Goal: Information Seeking & Learning: Understand process/instructions

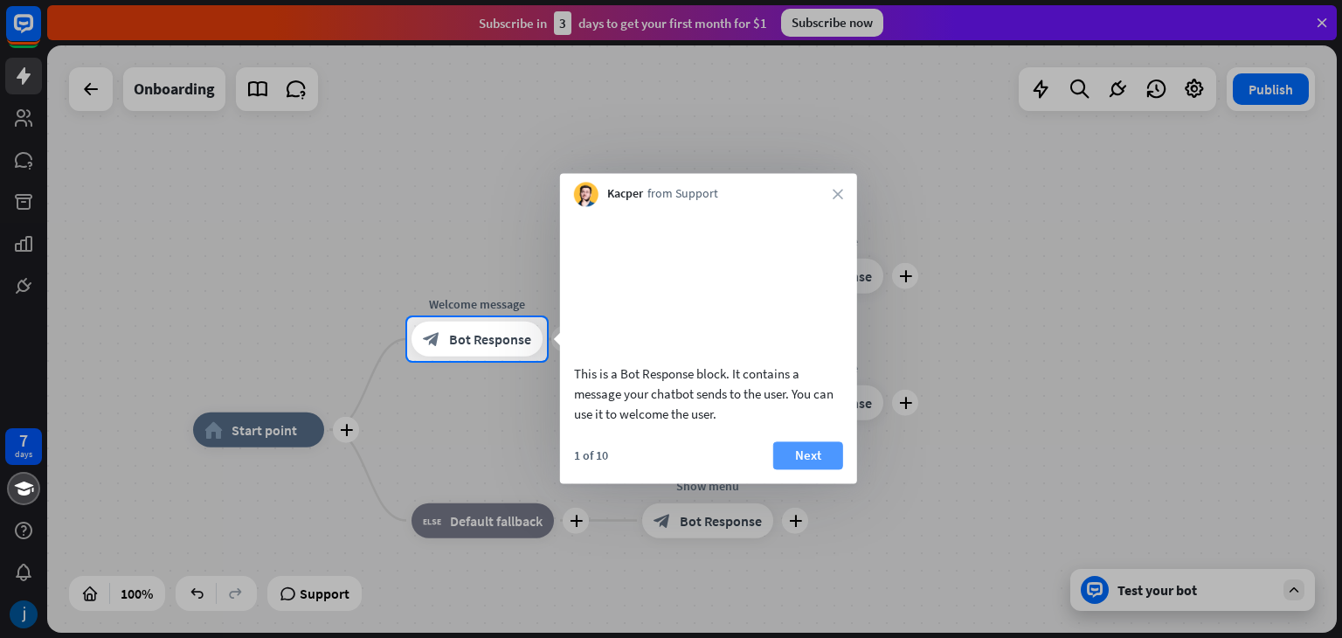
click at [804, 469] on button "Next" at bounding box center [808, 455] width 70 height 28
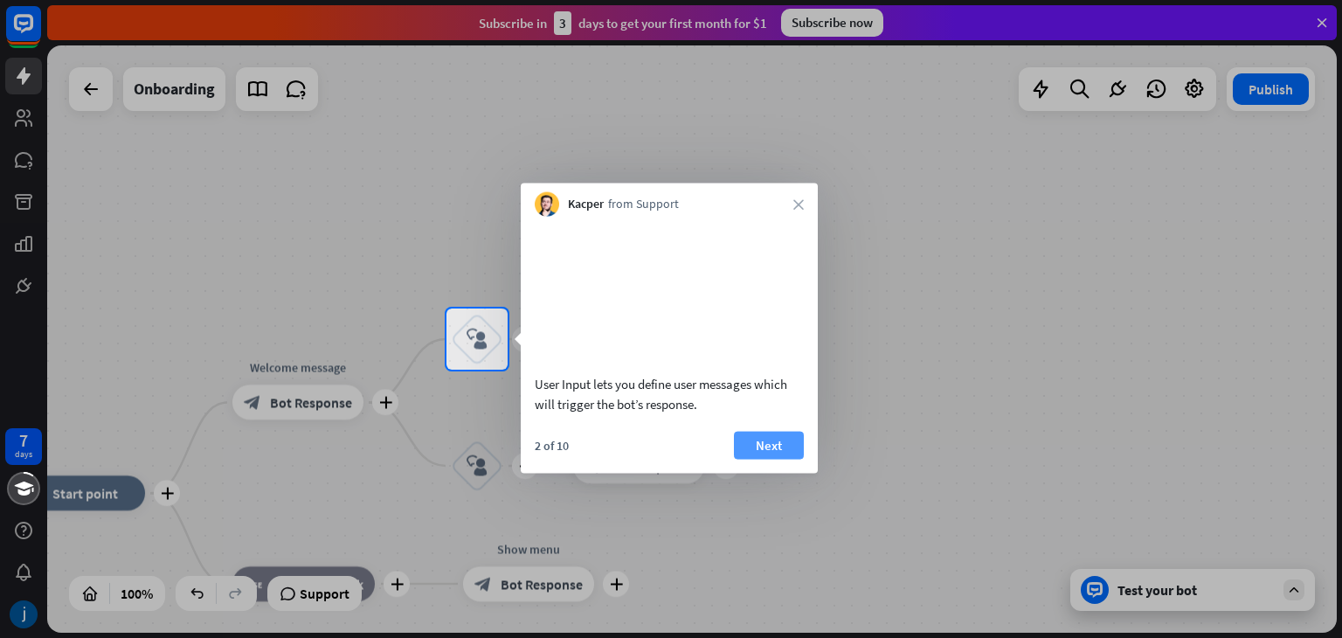
click at [783, 459] on button "Next" at bounding box center [769, 445] width 70 height 28
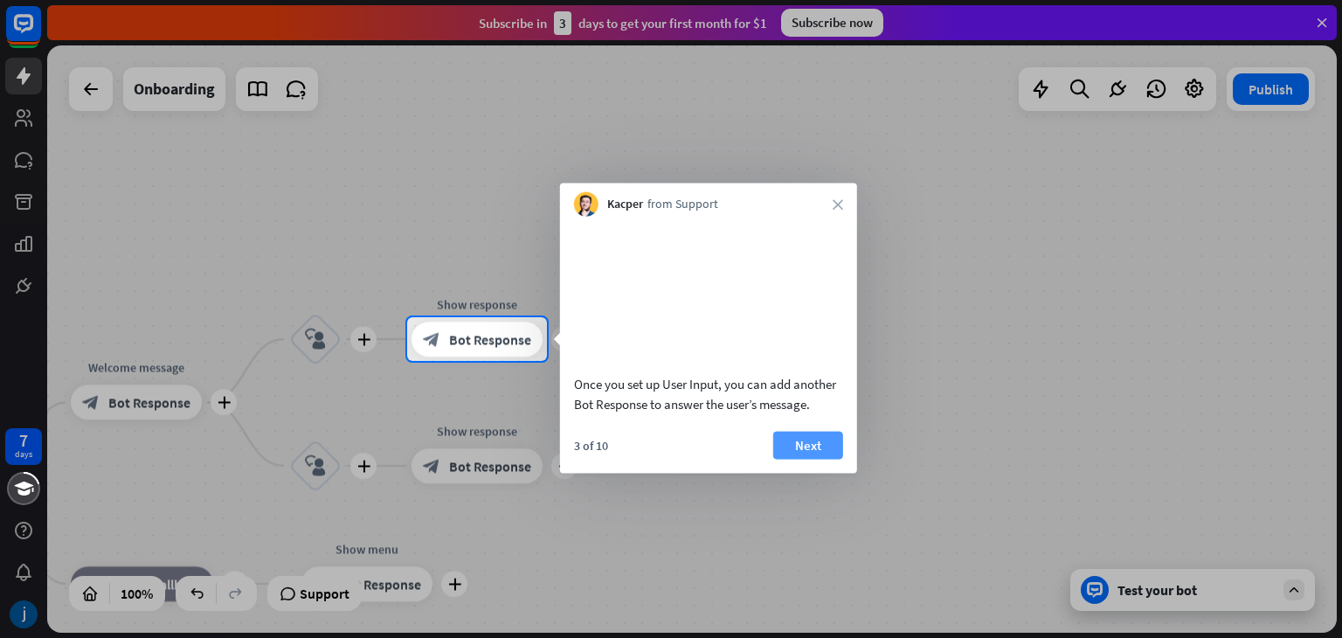
click at [786, 458] on button "Next" at bounding box center [808, 445] width 70 height 28
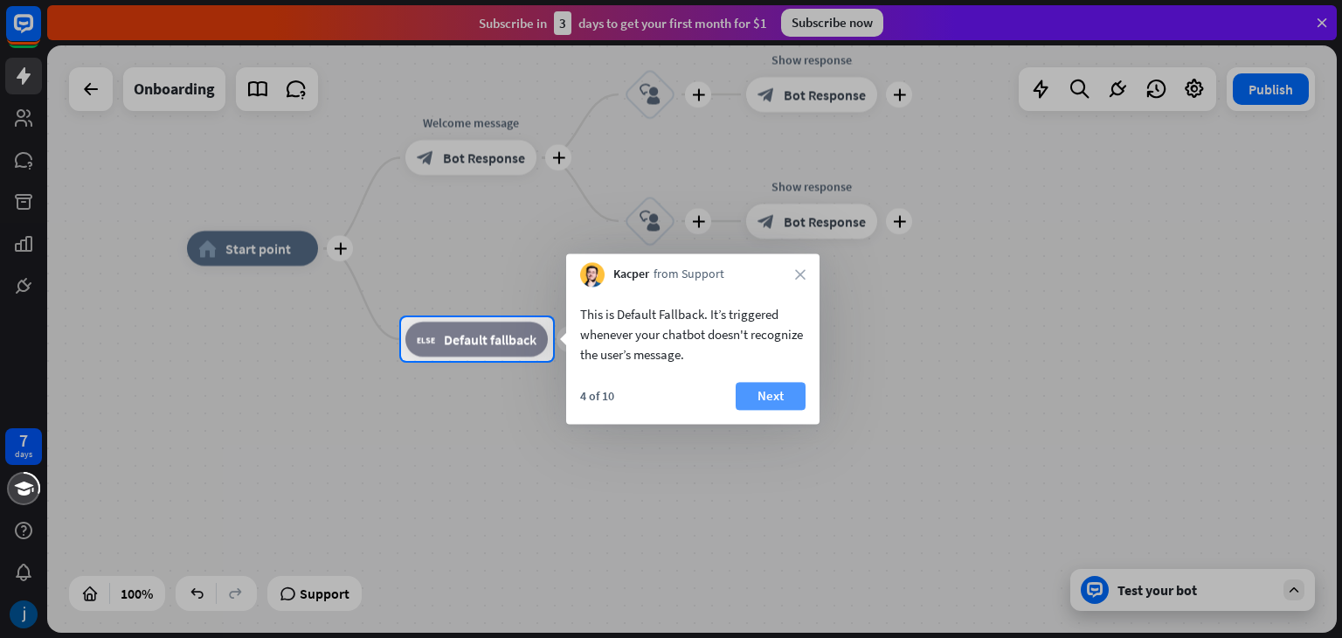
click at [752, 403] on button "Next" at bounding box center [771, 396] width 70 height 28
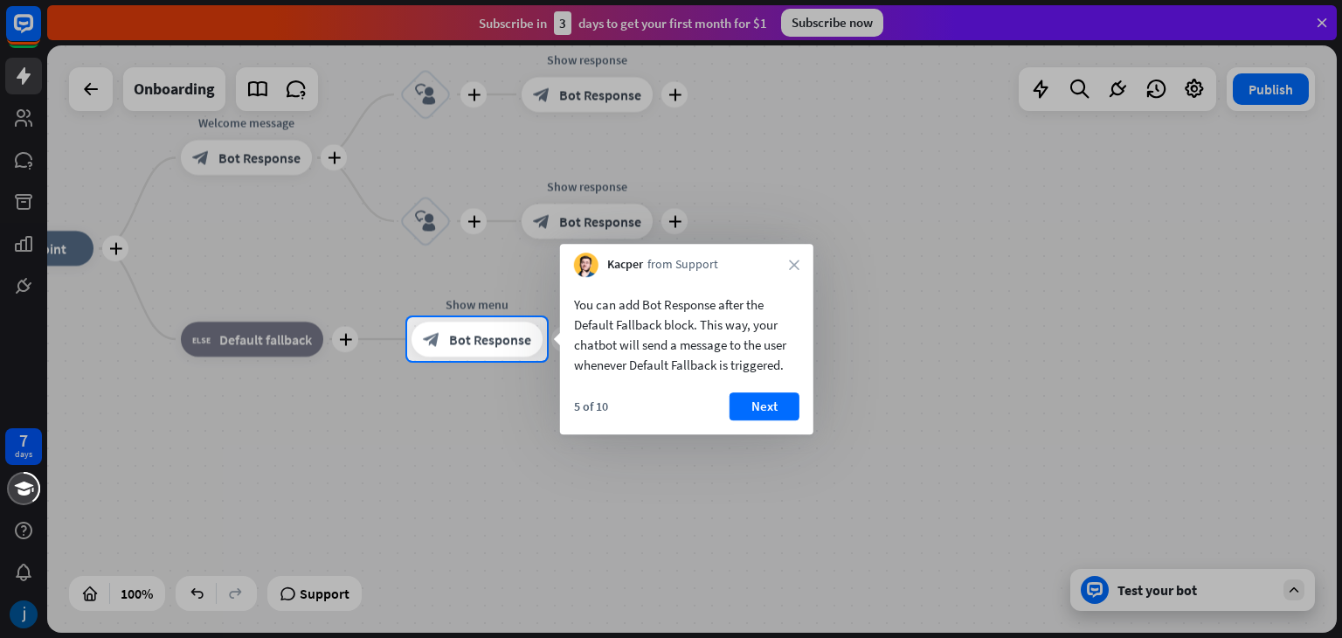
click at [776, 397] on button "Next" at bounding box center [765, 406] width 70 height 28
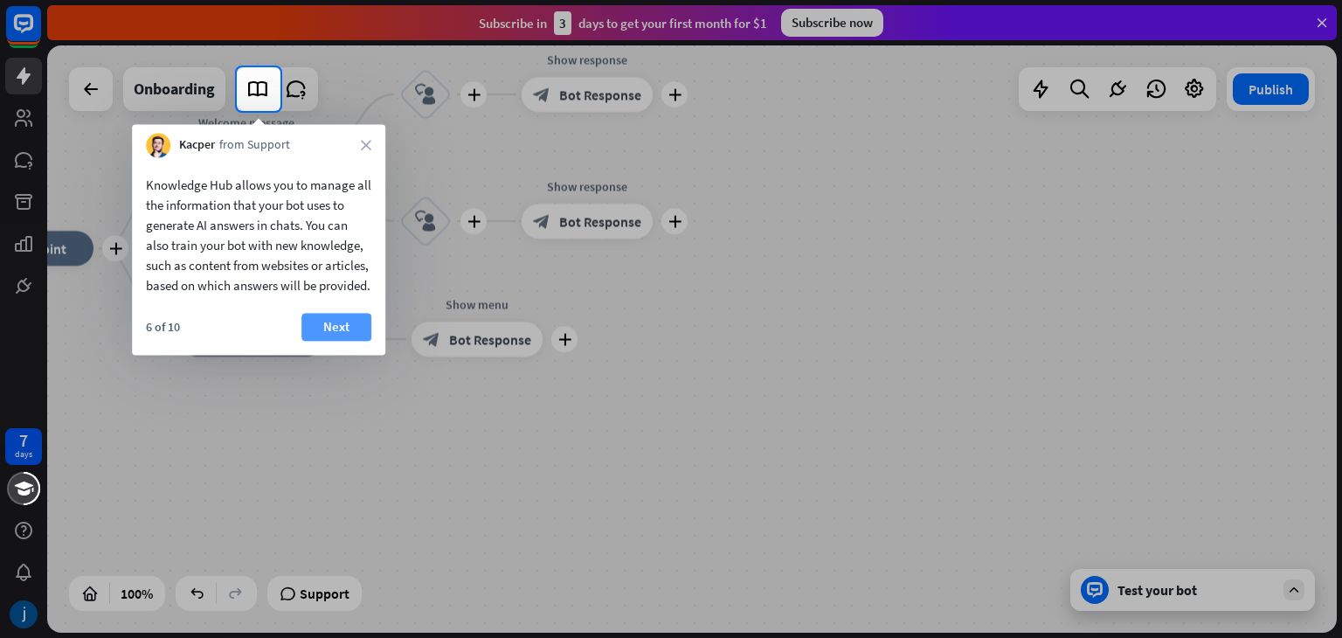
click at [339, 341] on button "Next" at bounding box center [336, 327] width 70 height 28
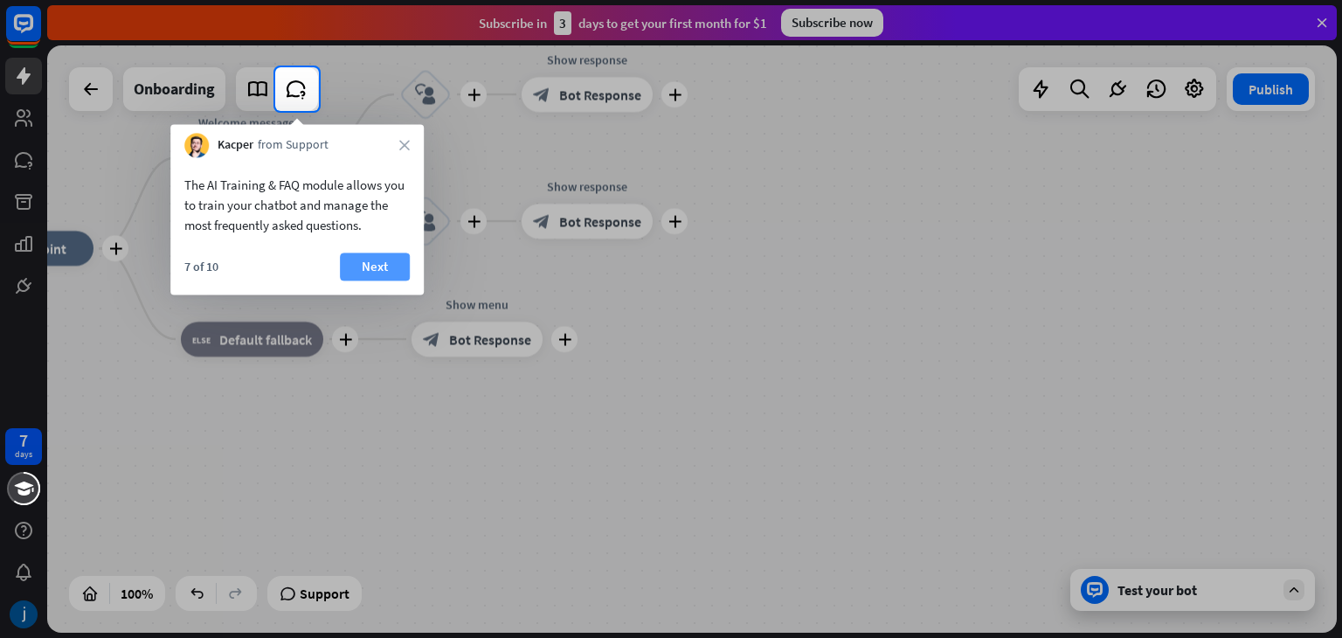
click at [351, 273] on button "Next" at bounding box center [375, 266] width 70 height 28
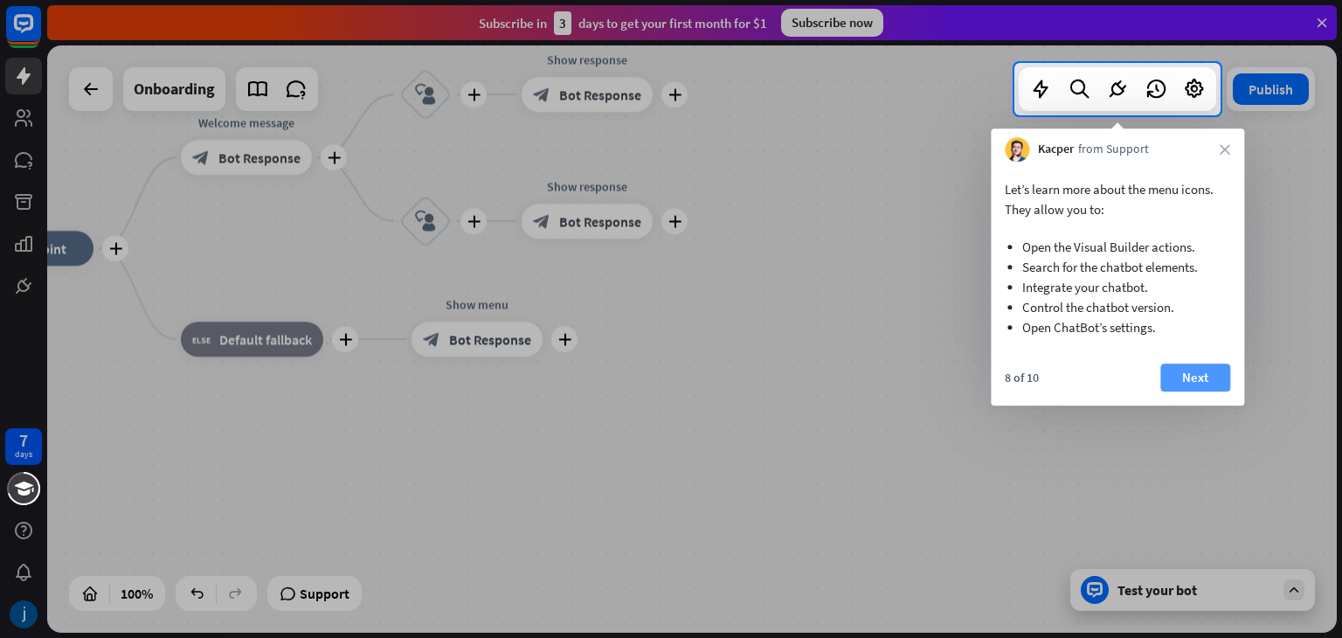
click at [1179, 378] on button "Next" at bounding box center [1195, 377] width 70 height 28
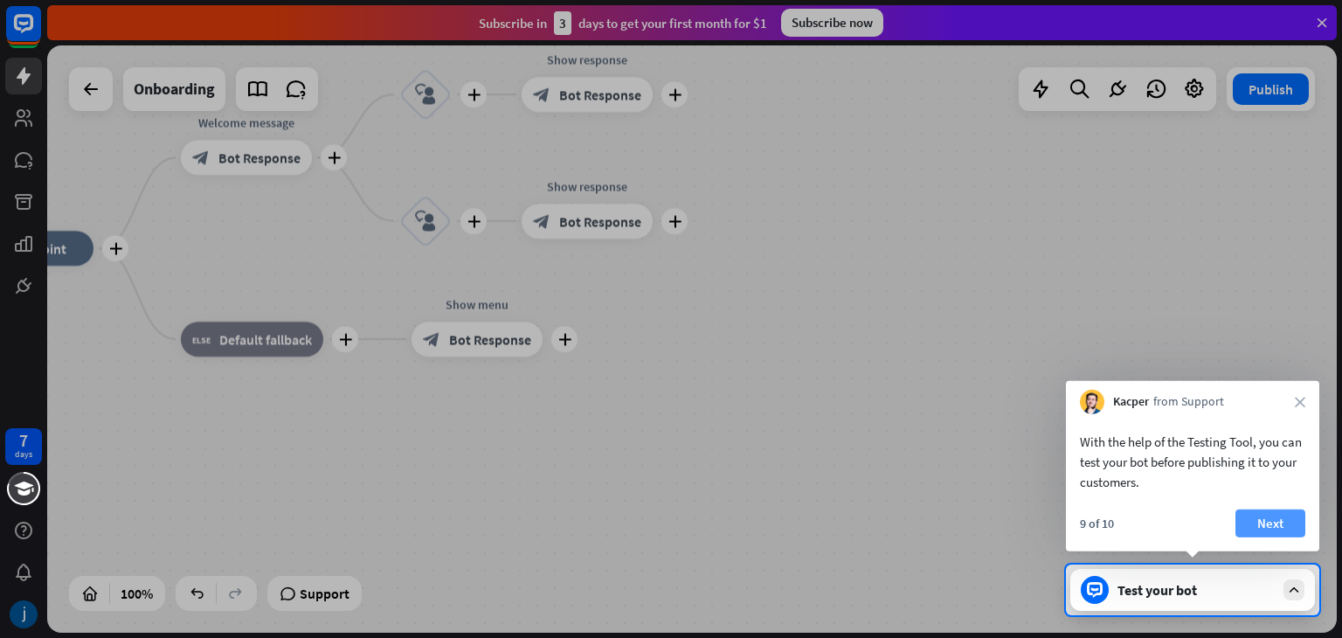
click at [1270, 517] on button "Next" at bounding box center [1270, 523] width 70 height 28
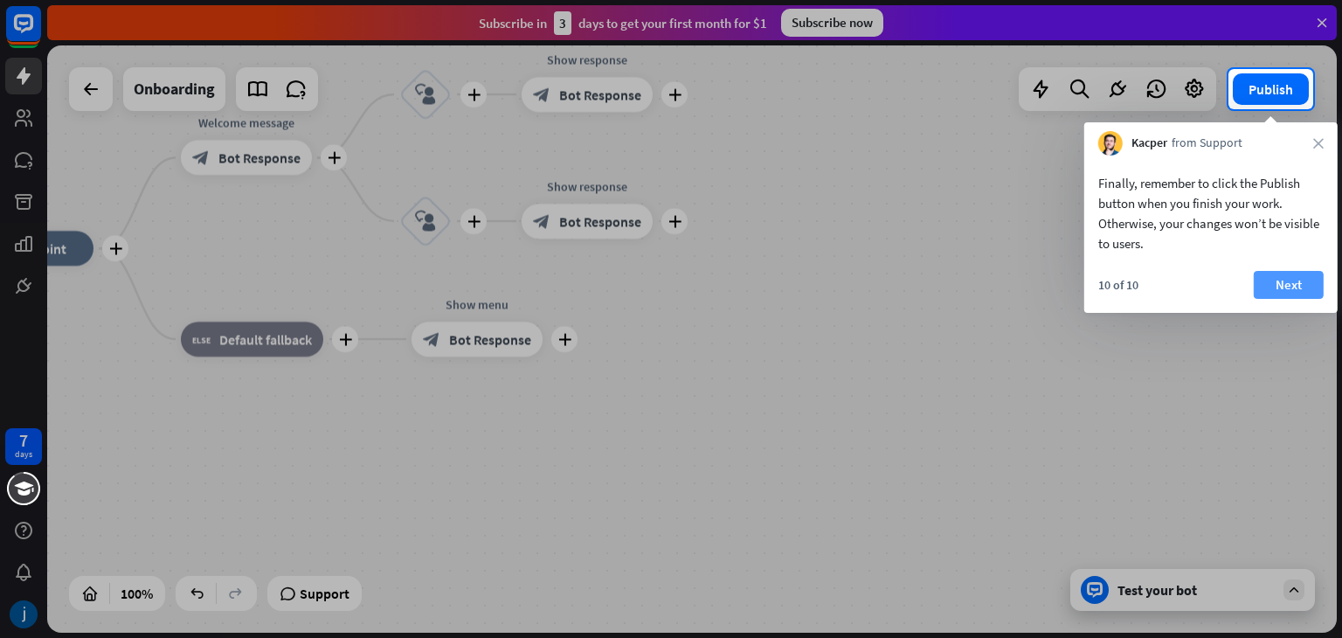
click at [1286, 282] on button "Next" at bounding box center [1289, 285] width 70 height 28
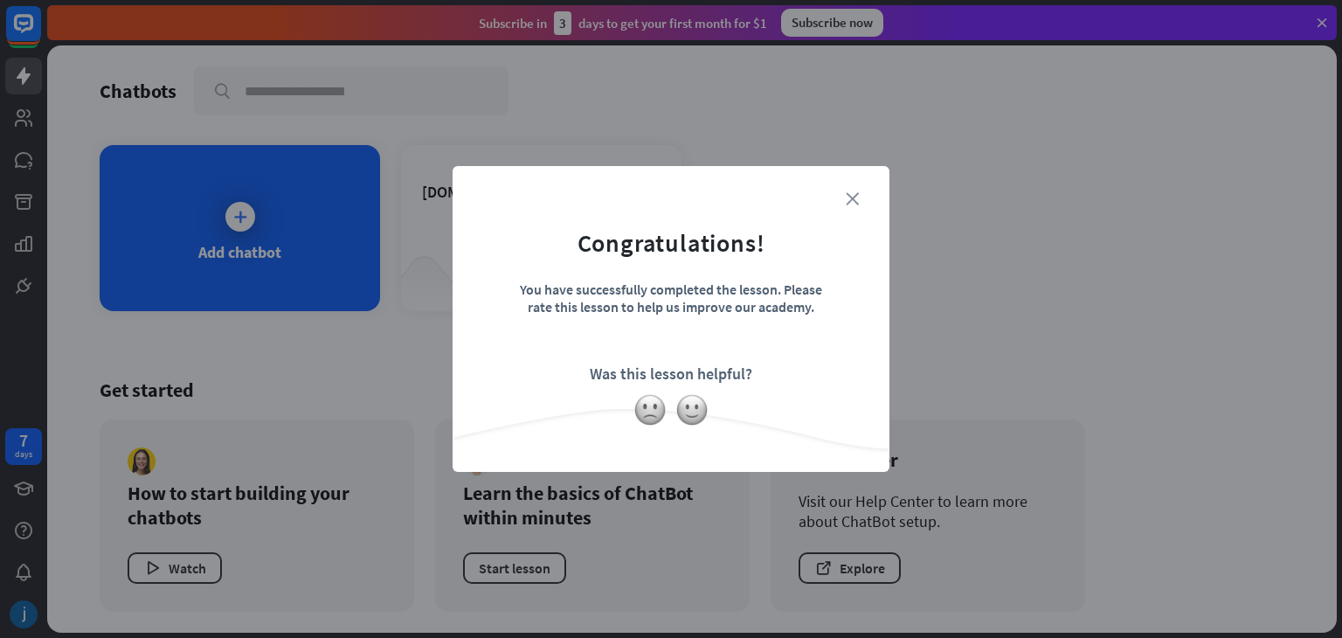
click at [846, 196] on icon "close" at bounding box center [852, 198] width 13 height 13
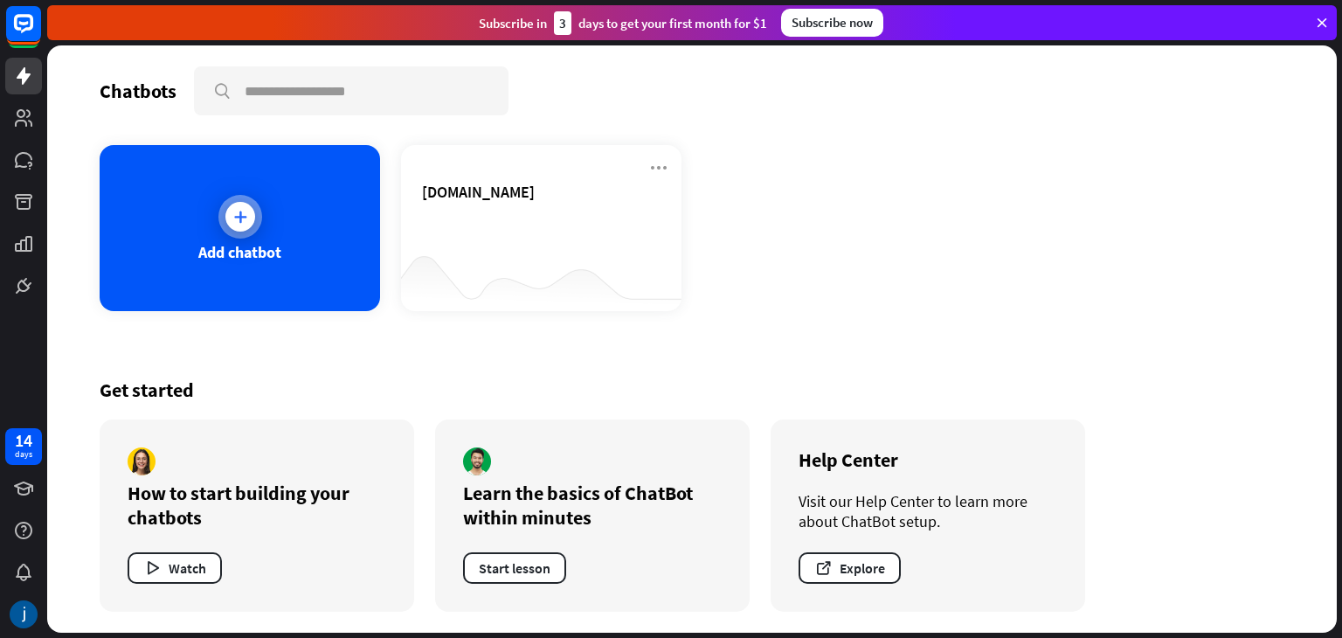
click at [229, 220] on div at bounding box center [240, 217] width 30 height 30
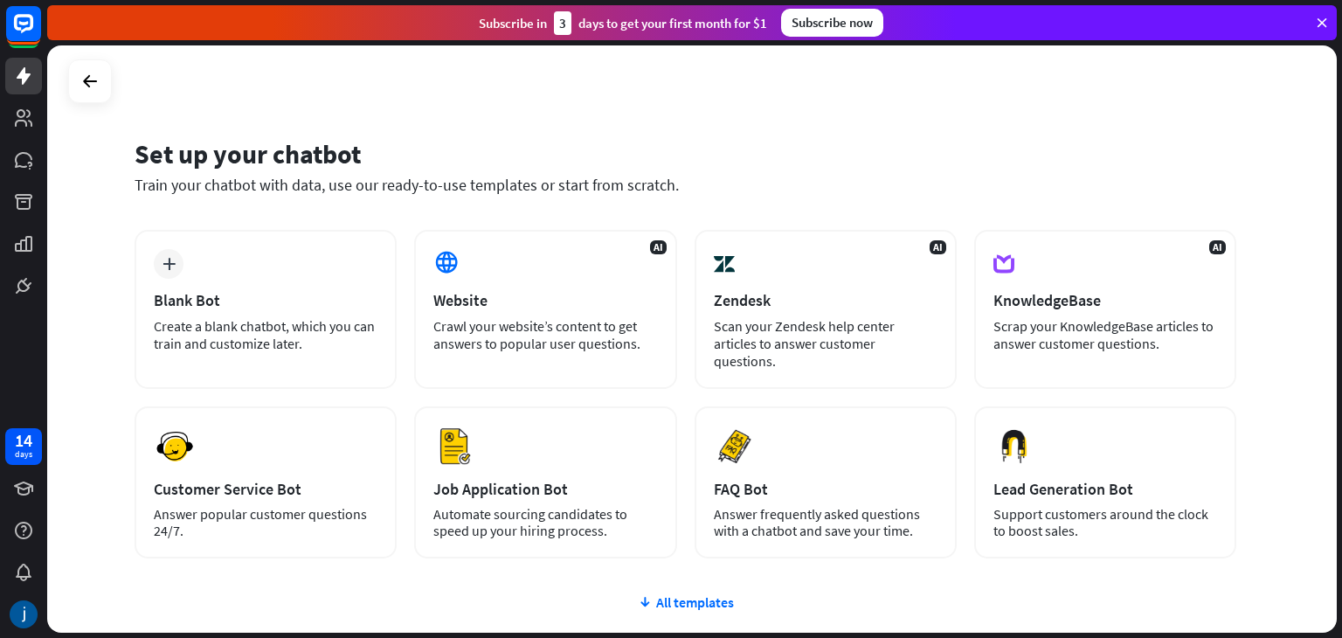
click at [1297, 109] on div "Set up your chatbot Train your chatbot with data, use our ready-to-use template…" at bounding box center [692, 338] width 1290 height 587
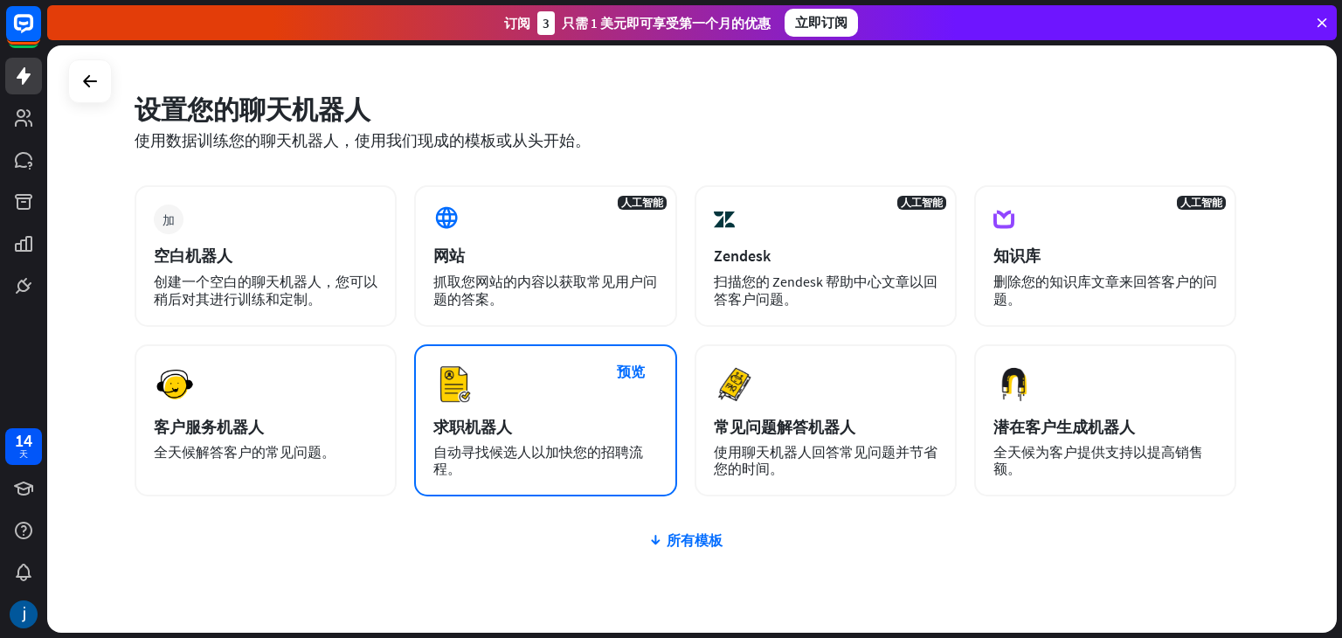
scroll to position [87, 0]
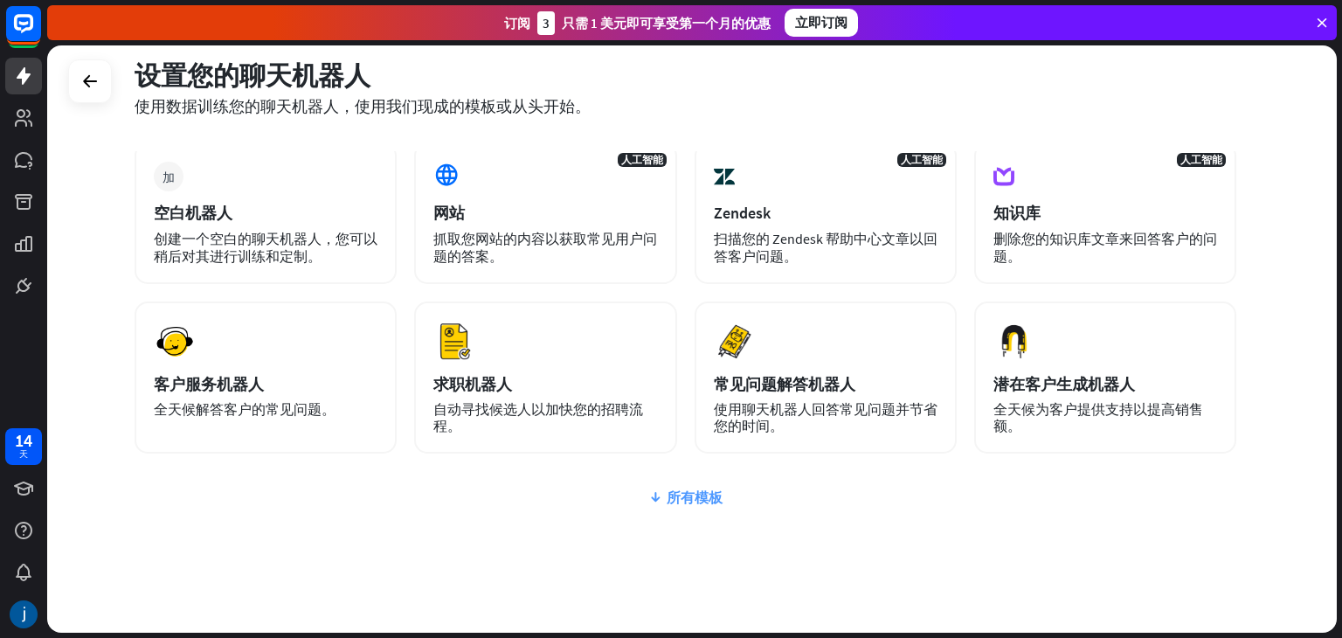
click at [674, 501] on font "所有模板" at bounding box center [695, 496] width 56 height 17
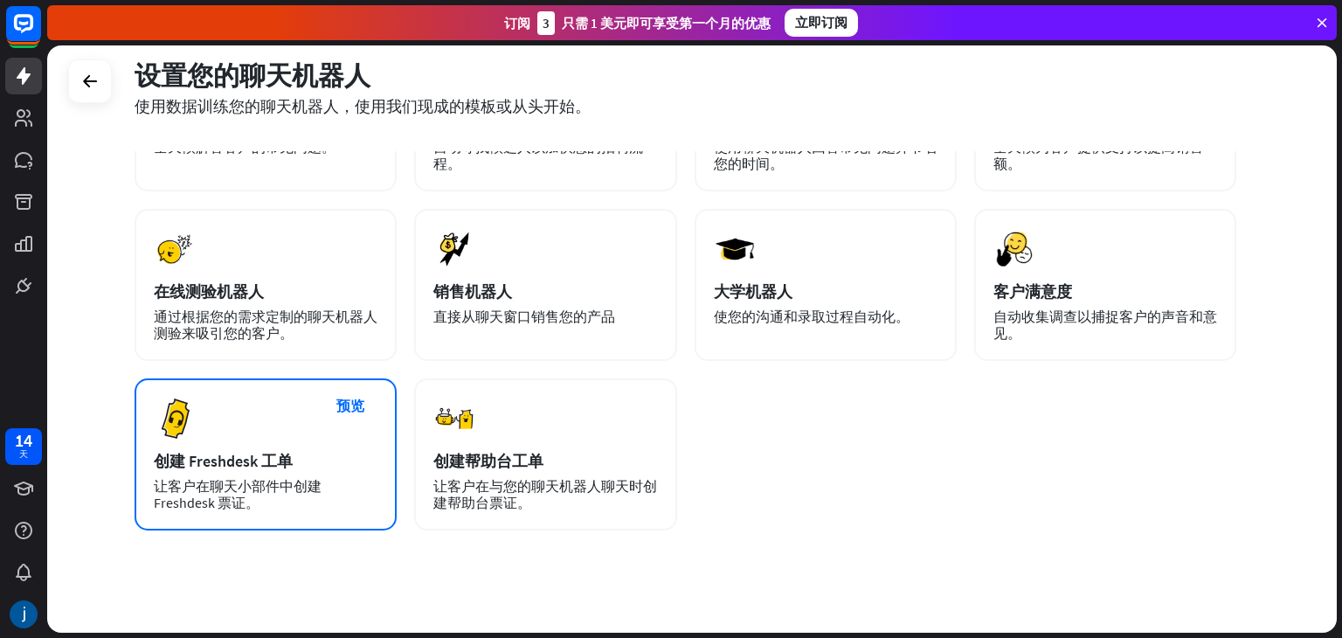
scroll to position [0, 0]
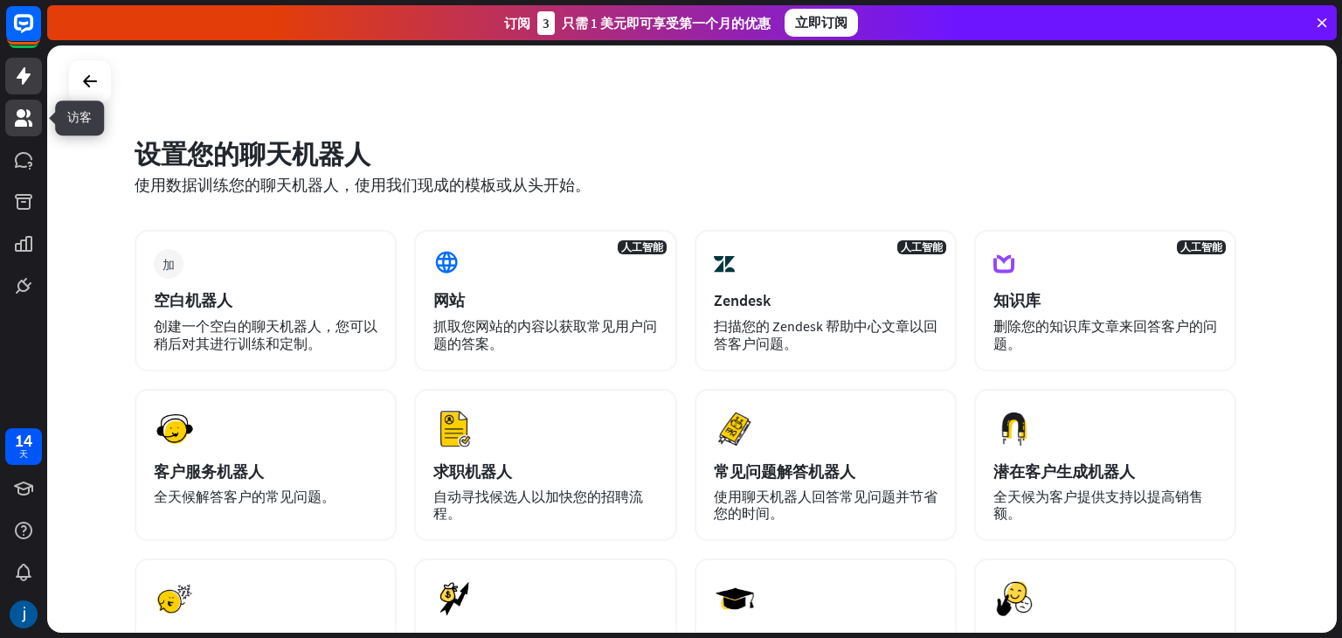
click at [34, 121] on link at bounding box center [23, 118] width 37 height 37
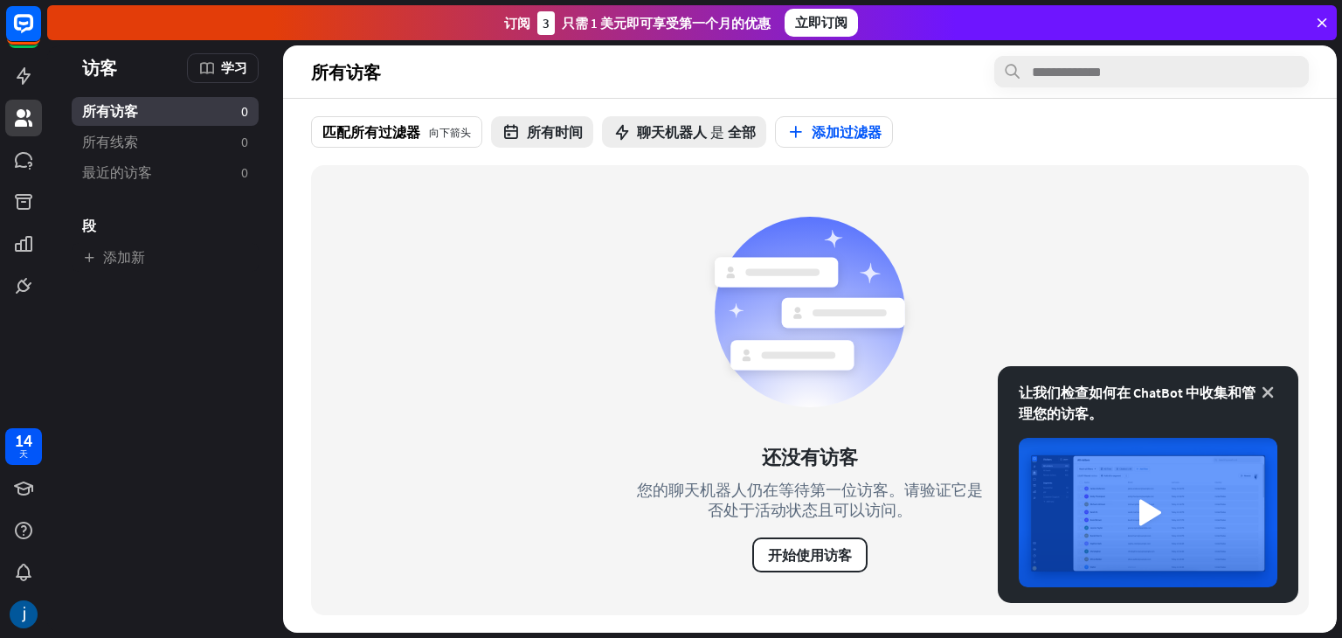
click at [1267, 392] on icon at bounding box center [1267, 392] width 17 height 17
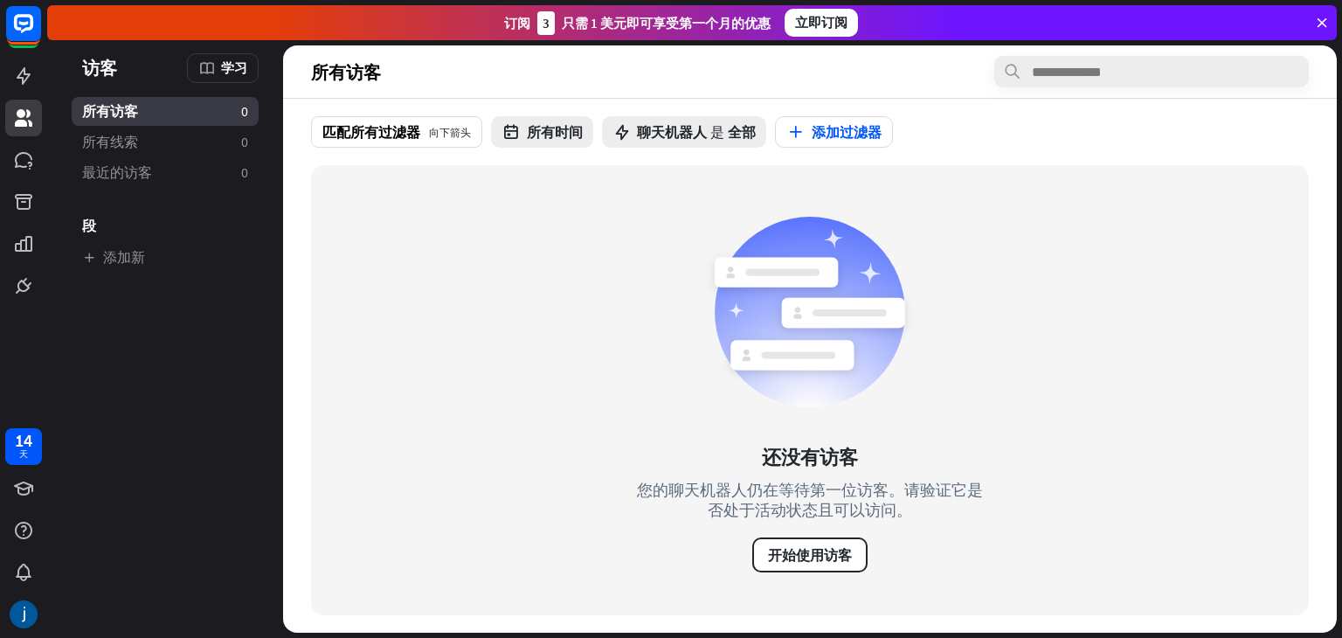
click at [1326, 24] on icon at bounding box center [1322, 23] width 16 height 16
